Goal: Transaction & Acquisition: Book appointment/travel/reservation

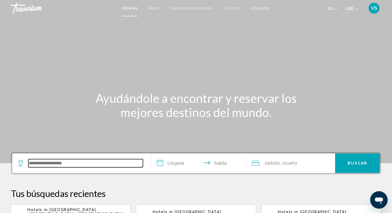
click at [30, 163] on input "Search widget" at bounding box center [85, 163] width 115 height 8
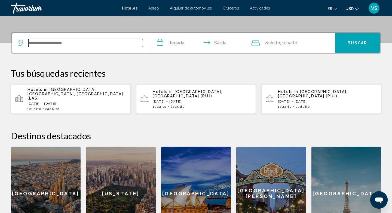
scroll to position [105, 0]
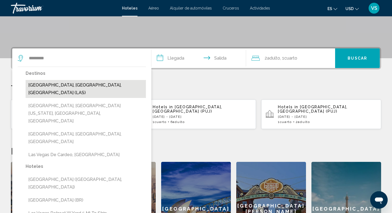
click at [91, 85] on button "[GEOGRAPHIC_DATA], [GEOGRAPHIC_DATA], [GEOGRAPHIC_DATA] (LAS)" at bounding box center [86, 89] width 120 height 18
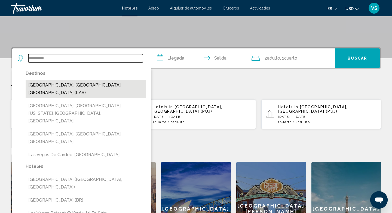
type input "**********"
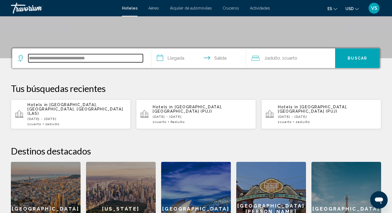
scroll to position [134, 0]
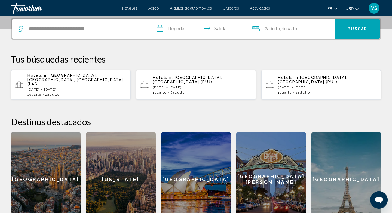
click at [161, 28] on input "**********" at bounding box center [199, 29] width 97 height 21
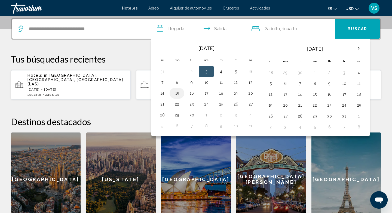
click at [176, 94] on button "15" at bounding box center [177, 94] width 9 height 8
click at [208, 94] on button "17" at bounding box center [206, 94] width 9 height 8
type input "**********"
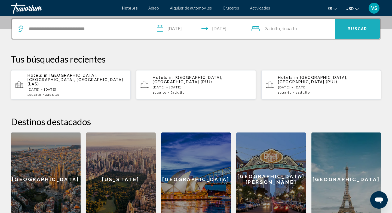
click at [350, 29] on span "Buscar" at bounding box center [358, 29] width 20 height 4
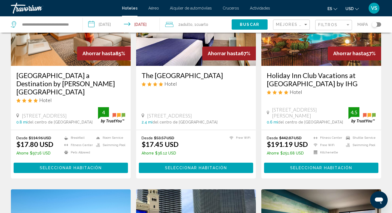
scroll to position [72, 0]
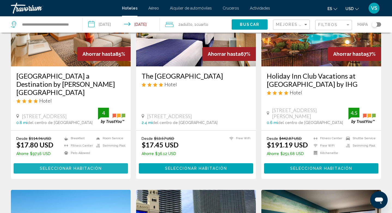
click at [72, 167] on span "Seleccionar habitación" at bounding box center [71, 169] width 62 height 4
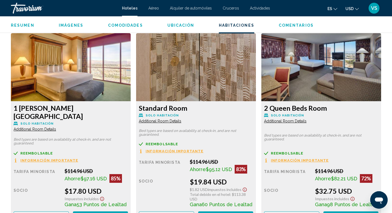
scroll to position [790, 0]
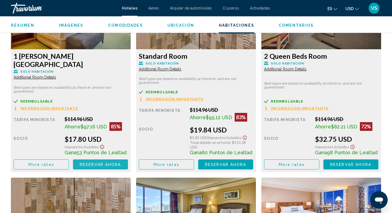
click at [99, 162] on span "Reservar ahora" at bounding box center [100, 164] width 41 height 4
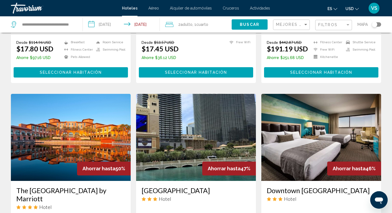
scroll to position [102, 0]
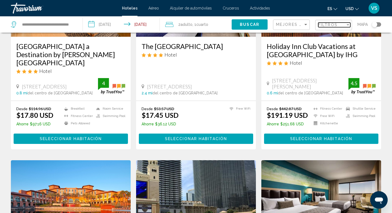
click at [329, 23] on span "Filtros" at bounding box center [327, 25] width 19 height 4
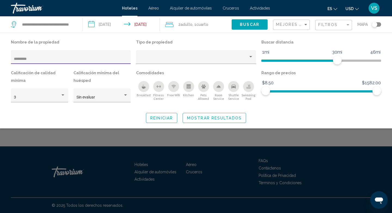
type input "*********"
click at [337, 25] on div "Filtros" at bounding box center [331, 25] width 27 height 4
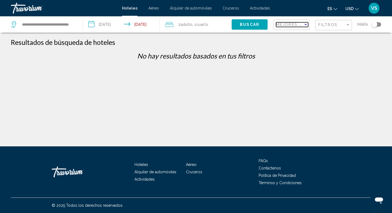
click at [290, 25] on span "Mejores descuentos" at bounding box center [303, 24] width 55 height 4
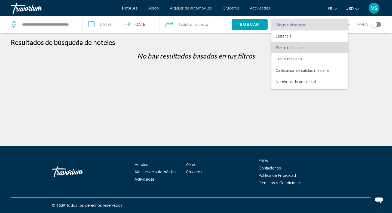
click at [285, 50] on span "Precio más bajo" at bounding box center [310, 47] width 68 height 11
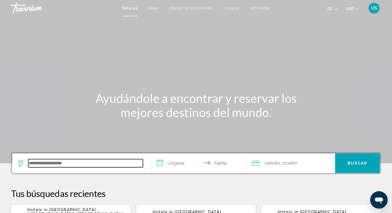
click at [31, 164] on input "Search widget" at bounding box center [85, 163] width 115 height 8
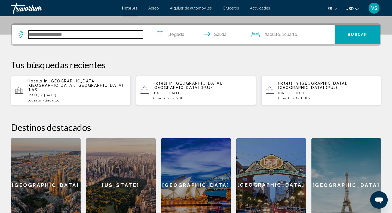
scroll to position [134, 0]
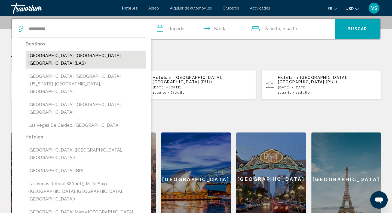
click at [95, 56] on button "[GEOGRAPHIC_DATA], [GEOGRAPHIC_DATA], [GEOGRAPHIC_DATA] (LAS)" at bounding box center [86, 60] width 120 height 18
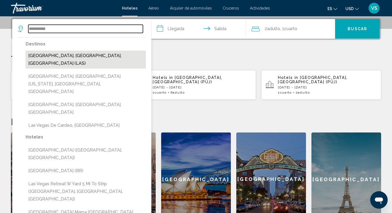
type input "**********"
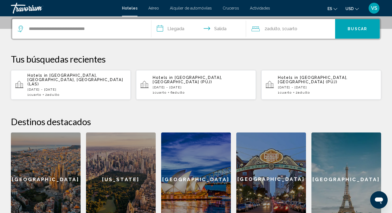
click at [161, 27] on input "**********" at bounding box center [199, 29] width 97 height 21
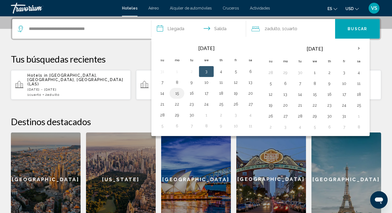
click at [179, 93] on button "15" at bounding box center [177, 94] width 9 height 8
click at [207, 95] on button "17" at bounding box center [206, 94] width 9 height 8
type input "**********"
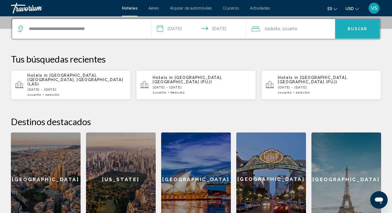
click at [352, 29] on span "Buscar" at bounding box center [358, 29] width 20 height 4
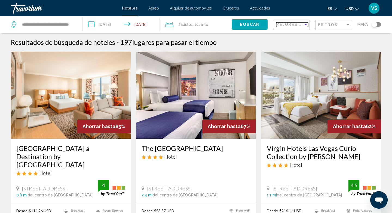
click at [294, 23] on span "Mejores descuentos" at bounding box center [303, 24] width 55 height 4
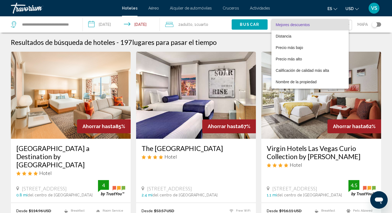
click at [354, 44] on div at bounding box center [196, 106] width 392 height 213
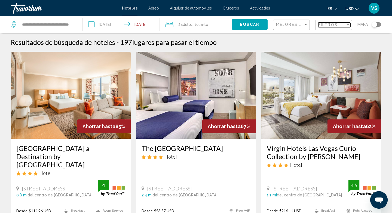
click at [329, 25] on span "Filtros" at bounding box center [327, 25] width 19 height 4
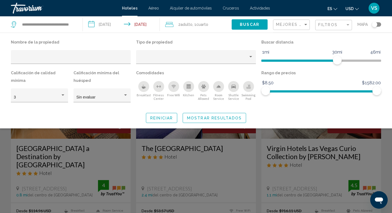
click at [205, 88] on icon "Pets Allowed" at bounding box center [203, 86] width 4 height 4
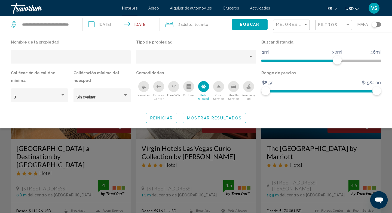
click at [188, 87] on icon "Kitchen" at bounding box center [188, 88] width 3 height 2
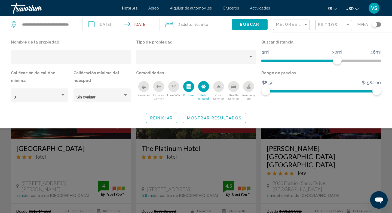
click at [171, 87] on icon "Free Wifi" at bounding box center [173, 86] width 4 height 4
click at [157, 86] on icon "Fitness Center" at bounding box center [158, 86] width 4 height 4
click at [64, 94] on div "Hotel Filters" at bounding box center [63, 94] width 3 height 1
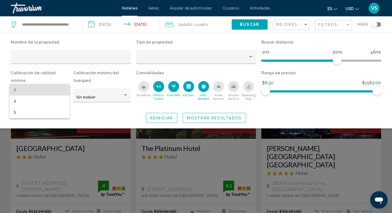
click at [161, 118] on div at bounding box center [196, 106] width 392 height 213
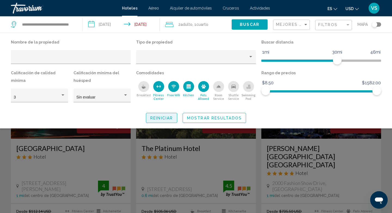
click at [161, 118] on span "Reiniciar" at bounding box center [161, 118] width 23 height 4
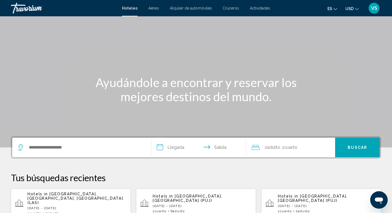
scroll to position [17, 0]
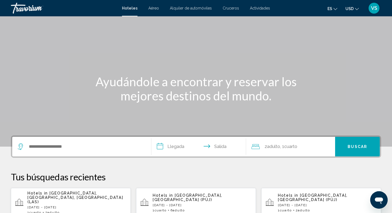
click at [154, 8] on span "Aéreo" at bounding box center [153, 8] width 11 height 4
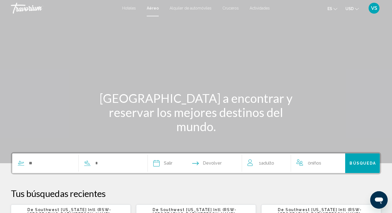
click at [195, 8] on span "Alquiler de automóviles" at bounding box center [191, 8] width 42 height 4
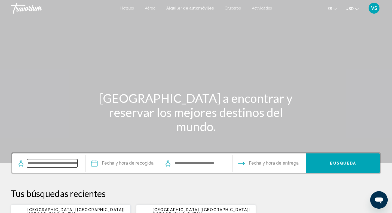
click at [42, 166] on input "Search widget" at bounding box center [52, 163] width 50 height 8
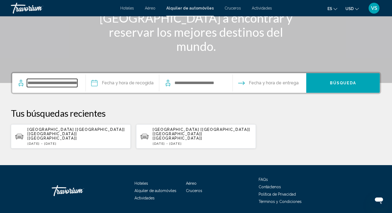
scroll to position [90, 0]
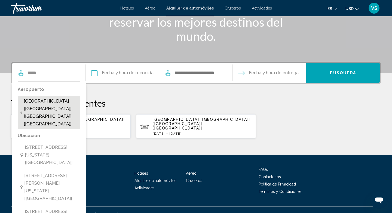
click at [49, 109] on span "Aeropuerto De Miami [MIA] [FL] [US]" at bounding box center [51, 112] width 54 height 30
type input "**********"
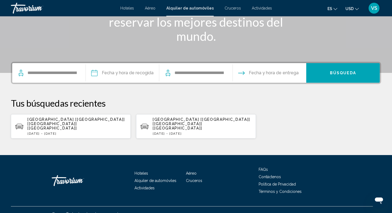
click at [94, 75] on input "Pickup date" at bounding box center [122, 73] width 76 height 21
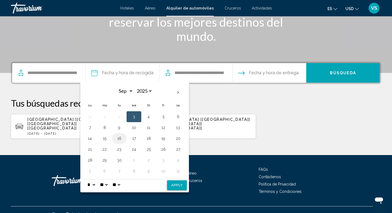
click at [121, 138] on button "16" at bounding box center [119, 139] width 9 height 8
click at [149, 137] on button "18" at bounding box center [148, 139] width 9 height 8
click at [178, 185] on button "Apply" at bounding box center [177, 185] width 20 height 10
type input "**********"
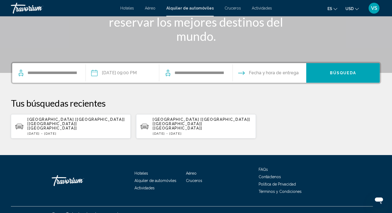
click at [280, 73] on input "Drop-off date" at bounding box center [269, 73] width 76 height 21
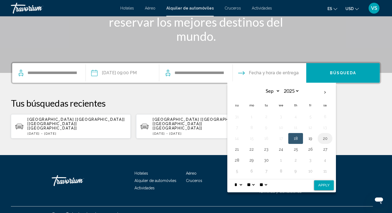
click at [325, 139] on button "20" at bounding box center [325, 139] width 9 height 8
click at [323, 186] on button "Apply" at bounding box center [324, 185] width 20 height 10
type input "**********"
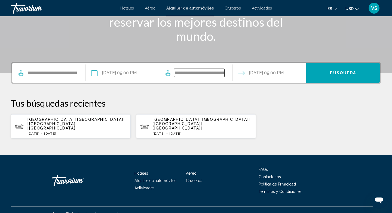
click at [210, 75] on input "**********" at bounding box center [199, 73] width 50 height 8
click at [275, 72] on input "**********" at bounding box center [269, 73] width 76 height 21
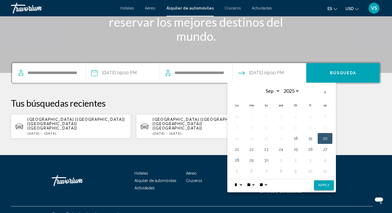
click at [326, 187] on button "Apply" at bounding box center [324, 185] width 20 height 10
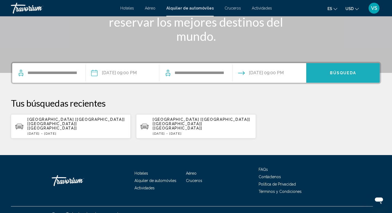
click at [338, 74] on span "Búsqueda" at bounding box center [343, 73] width 26 height 4
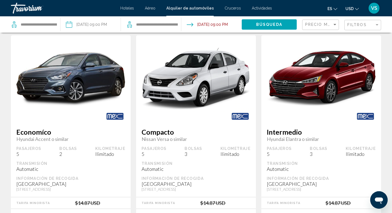
scroll to position [8, 0]
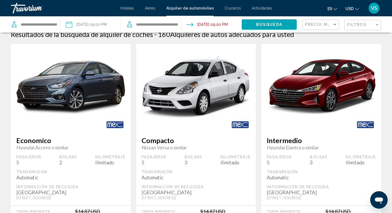
click at [355, 8] on icon "Change currency" at bounding box center [357, 9] width 4 height 4
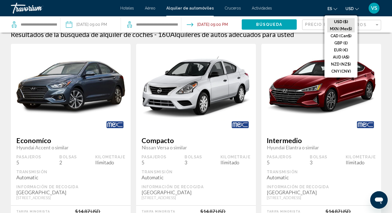
click at [336, 29] on button "MXN (Mex$)" at bounding box center [340, 28] width 27 height 7
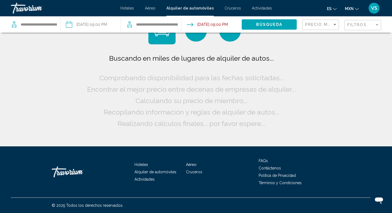
scroll to position [0, 0]
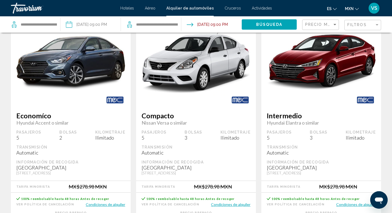
scroll to position [19, 0]
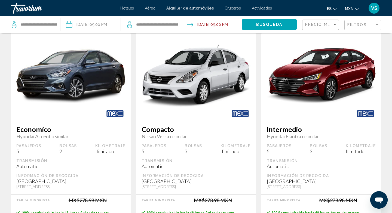
click at [353, 7] on span "MXN" at bounding box center [349, 9] width 9 height 4
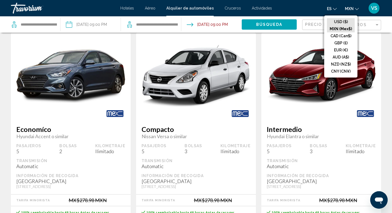
click at [341, 22] on button "USD ($)" at bounding box center [341, 21] width 28 height 7
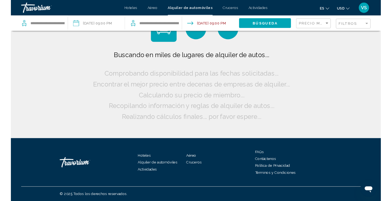
scroll to position [0, 0]
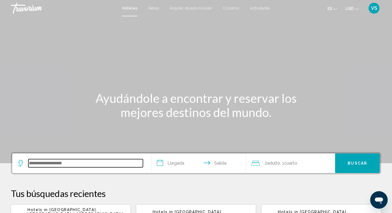
click at [33, 165] on input "Search widget" at bounding box center [85, 163] width 115 height 8
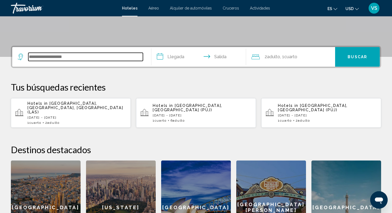
scroll to position [99, 0]
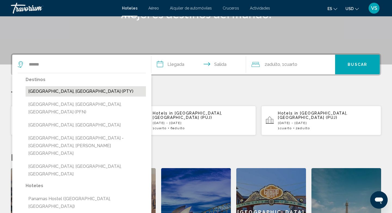
click at [81, 91] on button "[GEOGRAPHIC_DATA], [GEOGRAPHIC_DATA] (PTY)" at bounding box center [86, 91] width 120 height 10
type input "**********"
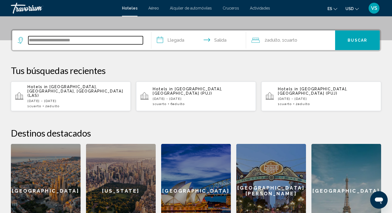
scroll to position [134, 0]
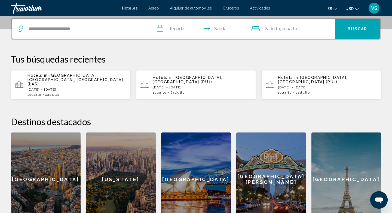
click at [161, 28] on input "**********" at bounding box center [199, 29] width 97 height 21
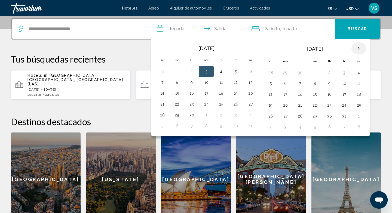
click at [358, 47] on th "Next month" at bounding box center [358, 48] width 15 height 12
click at [358, 94] on button "15" at bounding box center [358, 95] width 9 height 8
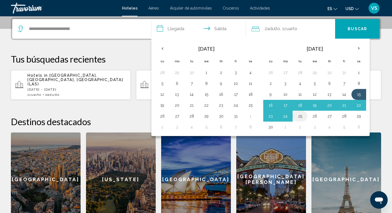
click at [303, 116] on button "25" at bounding box center [300, 116] width 9 height 8
type input "**********"
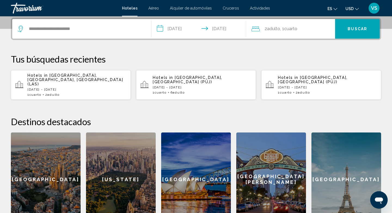
click at [285, 28] on span ", 1 Cuarto habitaciones" at bounding box center [288, 29] width 17 height 8
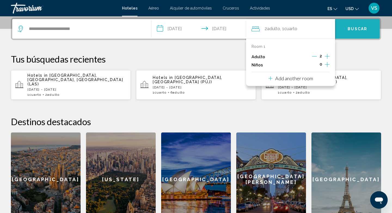
click at [354, 28] on span "Buscar" at bounding box center [358, 29] width 20 height 4
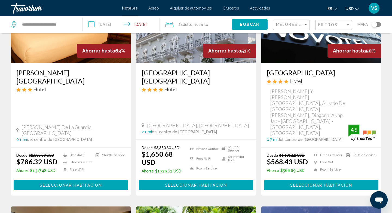
scroll to position [106, 0]
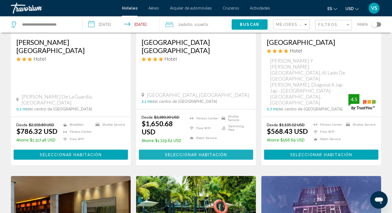
click at [185, 153] on span "Seleccionar habitación" at bounding box center [196, 155] width 62 height 4
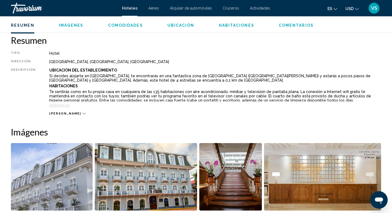
scroll to position [292, 0]
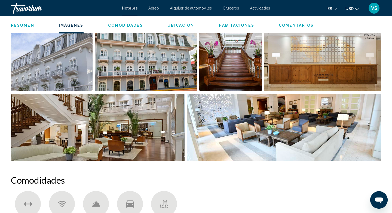
click at [165, 69] on img "Open full-screen image slider" at bounding box center [146, 57] width 102 height 67
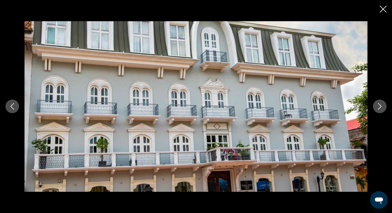
click at [379, 107] on icon "Next image" at bounding box center [379, 106] width 7 height 7
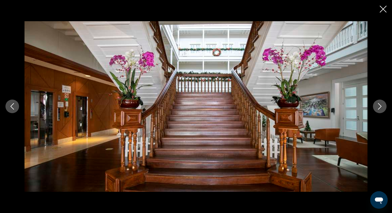
click at [379, 107] on icon "Next image" at bounding box center [379, 106] width 7 height 7
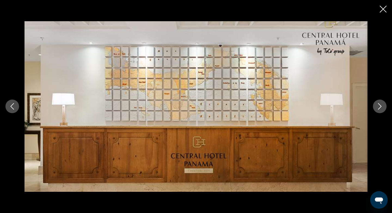
click at [379, 107] on icon "Next image" at bounding box center [379, 106] width 7 height 7
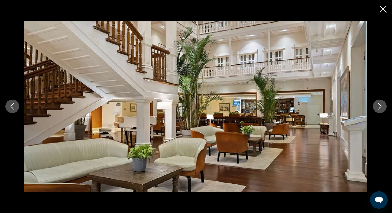
click at [379, 107] on icon "Next image" at bounding box center [379, 106] width 7 height 7
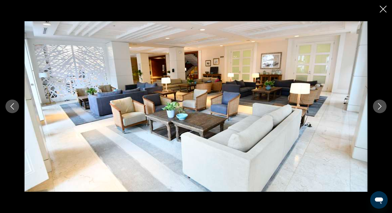
click at [379, 105] on icon "Next image" at bounding box center [379, 106] width 7 height 7
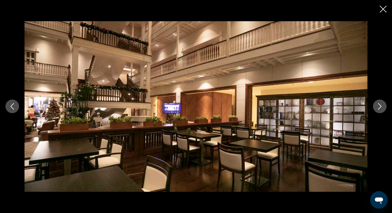
click at [383, 9] on icon "Close slideshow" at bounding box center [383, 9] width 7 height 7
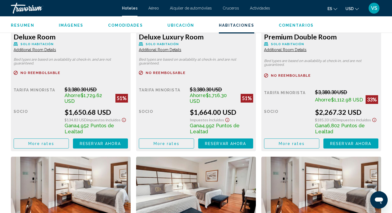
scroll to position [810, 0]
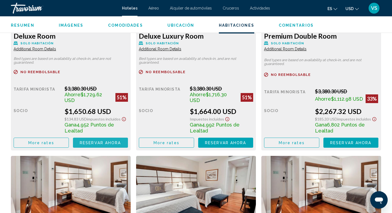
click at [107, 141] on span "Reservar ahora" at bounding box center [100, 143] width 41 height 4
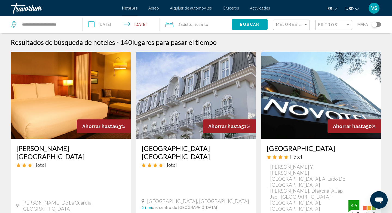
click at [189, 23] on span "Adulto" at bounding box center [186, 24] width 12 height 4
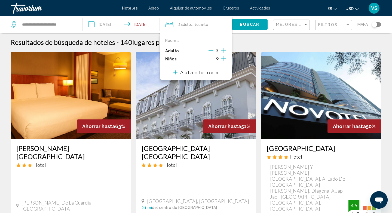
click at [200, 75] on p "Add another room" at bounding box center [199, 72] width 38 height 6
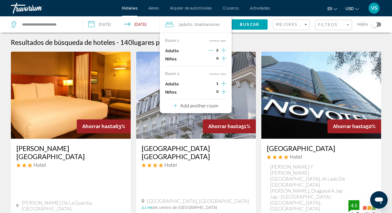
click at [224, 54] on icon "Increment adults" at bounding box center [223, 50] width 5 height 7
click at [225, 50] on icon "Increment adults" at bounding box center [223, 50] width 5 height 7
click at [211, 50] on icon "Decrement adults" at bounding box center [210, 50] width 5 height 5
click at [211, 50] on icon "Decrement adults" at bounding box center [211, 50] width 5 height 5
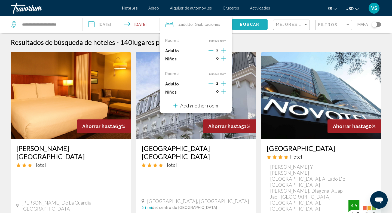
click at [252, 26] on span "Buscar" at bounding box center [250, 25] width 20 height 4
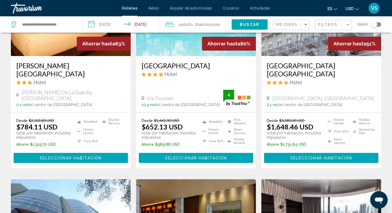
scroll to position [84, 0]
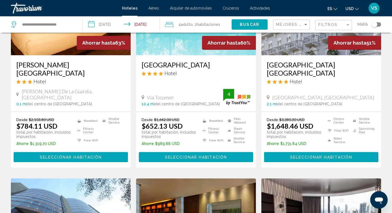
click at [184, 23] on span "Adulto" at bounding box center [187, 24] width 12 height 4
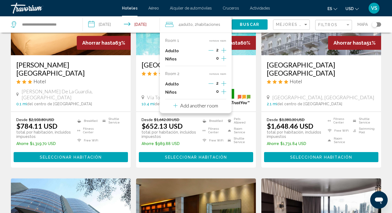
click at [206, 108] on p "Add another room" at bounding box center [199, 106] width 38 height 6
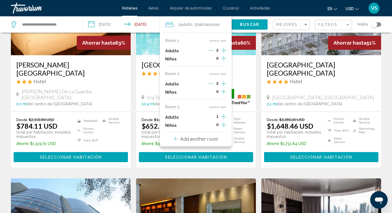
click at [224, 54] on icon "Increment adults" at bounding box center [223, 50] width 5 height 7
click at [249, 24] on span "Buscar" at bounding box center [250, 25] width 20 height 4
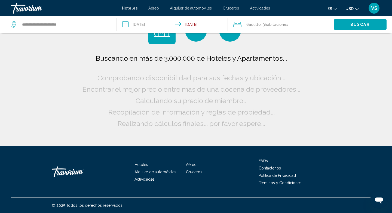
scroll to position [0, 0]
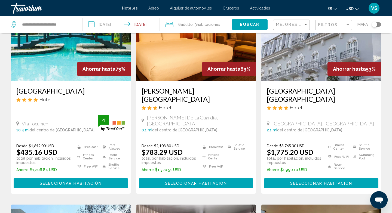
scroll to position [81, 0]
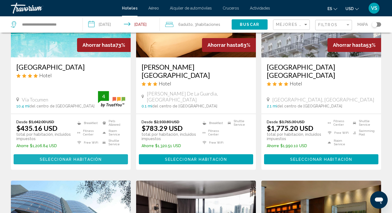
click at [85, 157] on span "Seleccionar habitación" at bounding box center [71, 159] width 62 height 4
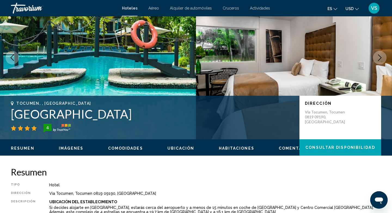
scroll to position [30, 0]
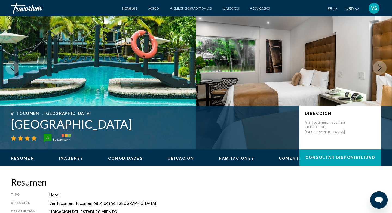
click at [289, 158] on span "Comentarios" at bounding box center [296, 158] width 35 height 4
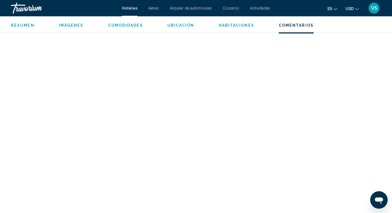
scroll to position [1953, 0]
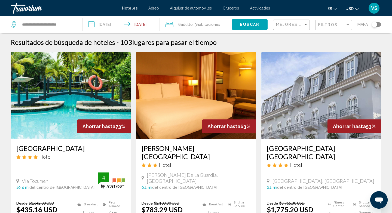
click at [186, 24] on span "Adulto" at bounding box center [187, 24] width 12 height 4
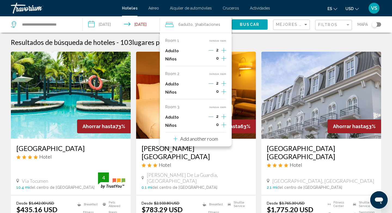
click at [191, 139] on p "Add another room" at bounding box center [199, 139] width 38 height 6
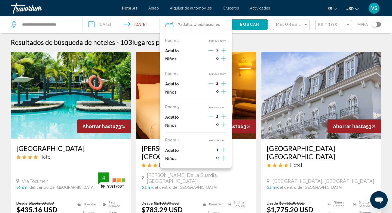
click at [224, 54] on icon "Increment adults" at bounding box center [223, 50] width 5 height 7
click at [244, 24] on span "Buscar" at bounding box center [250, 25] width 20 height 4
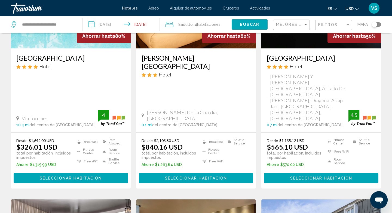
scroll to position [89, 0]
